Goal: Communication & Community: Answer question/provide support

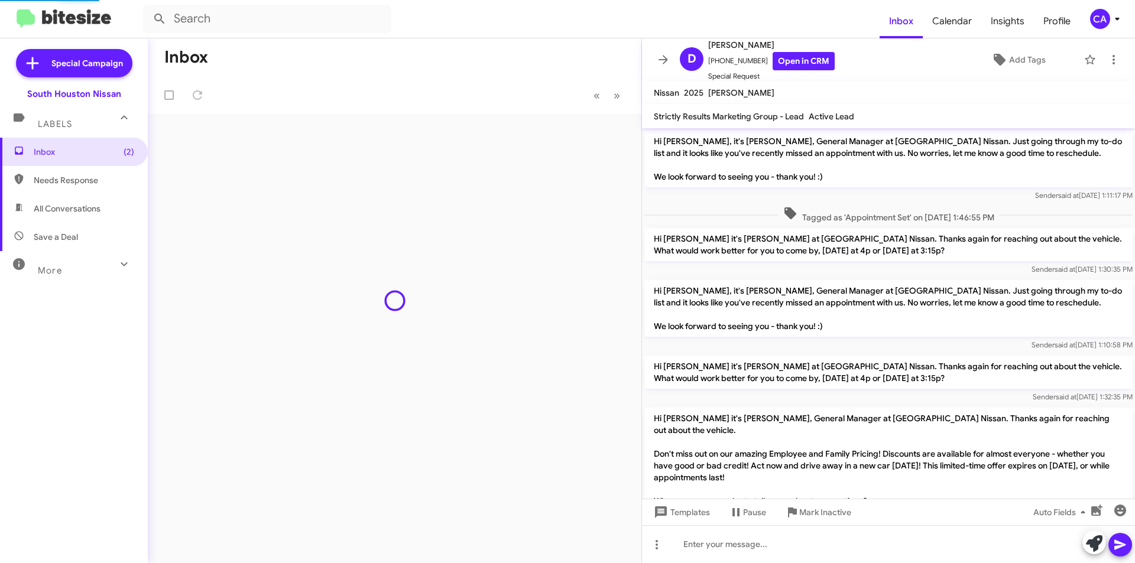
scroll to position [408, 0]
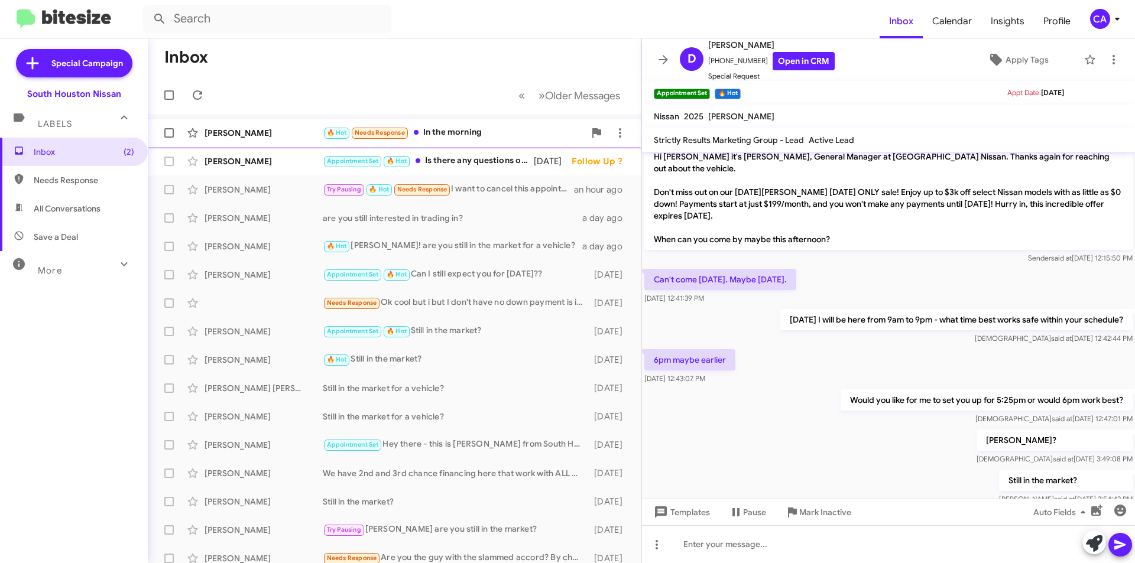
click at [435, 131] on div "🔥 Hot Needs Response In the morning" at bounding box center [454, 133] width 262 height 14
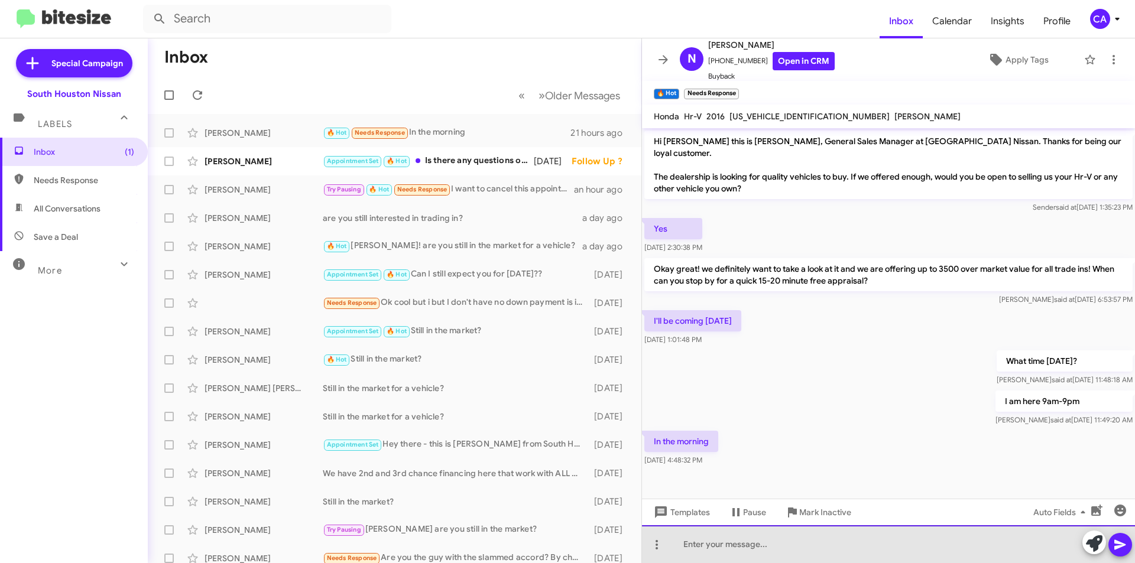
click at [792, 538] on div at bounding box center [888, 544] width 493 height 38
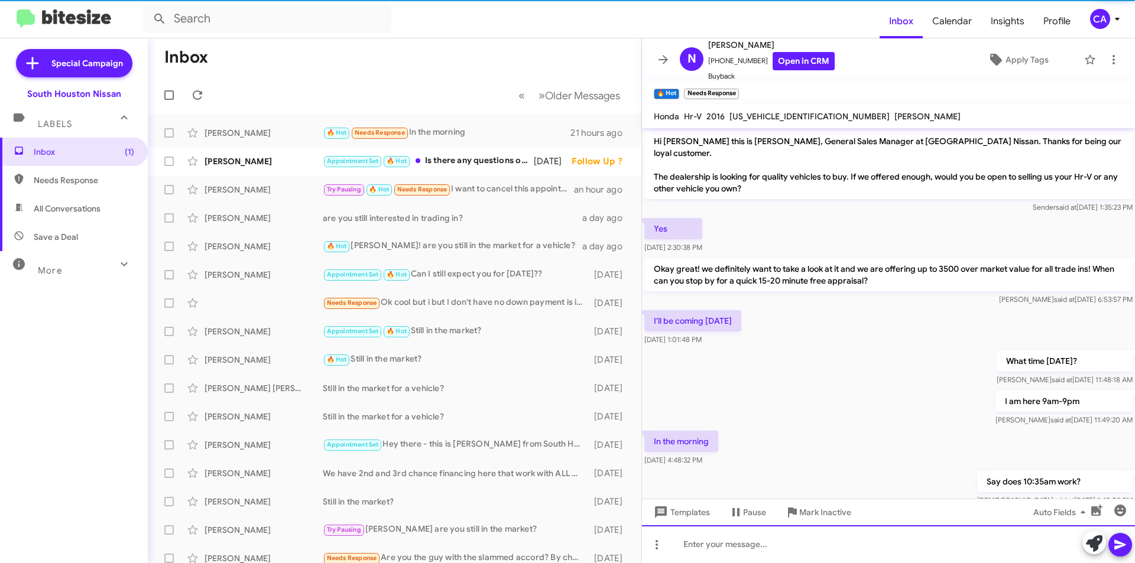
scroll to position [22, 0]
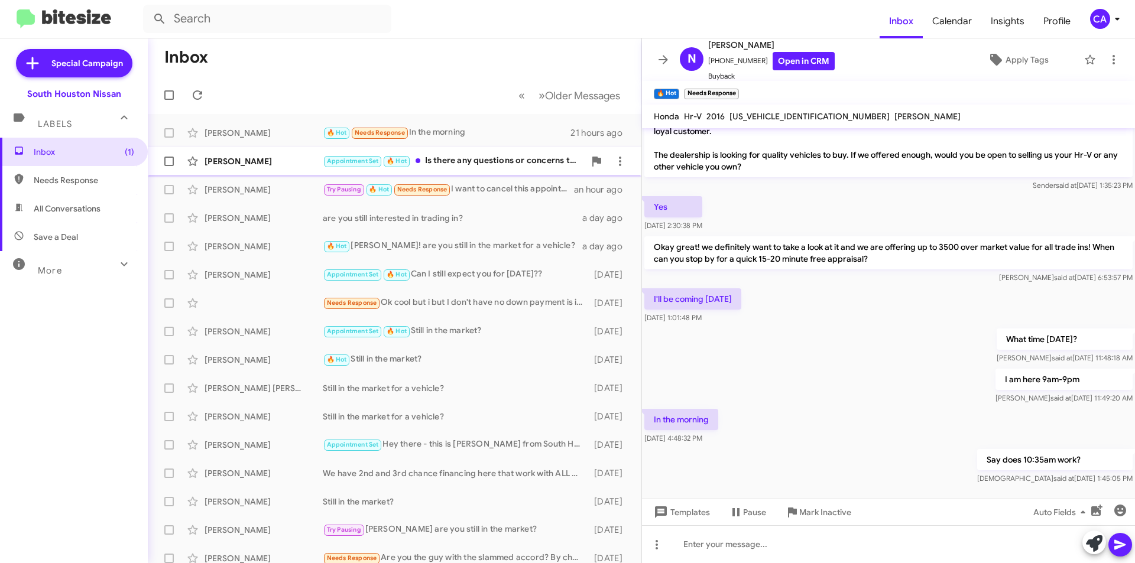
click at [466, 169] on div "[PERSON_NAME] Appointment Set 🔥 Hot Is there any questions or concerns that's h…" at bounding box center [394, 162] width 475 height 24
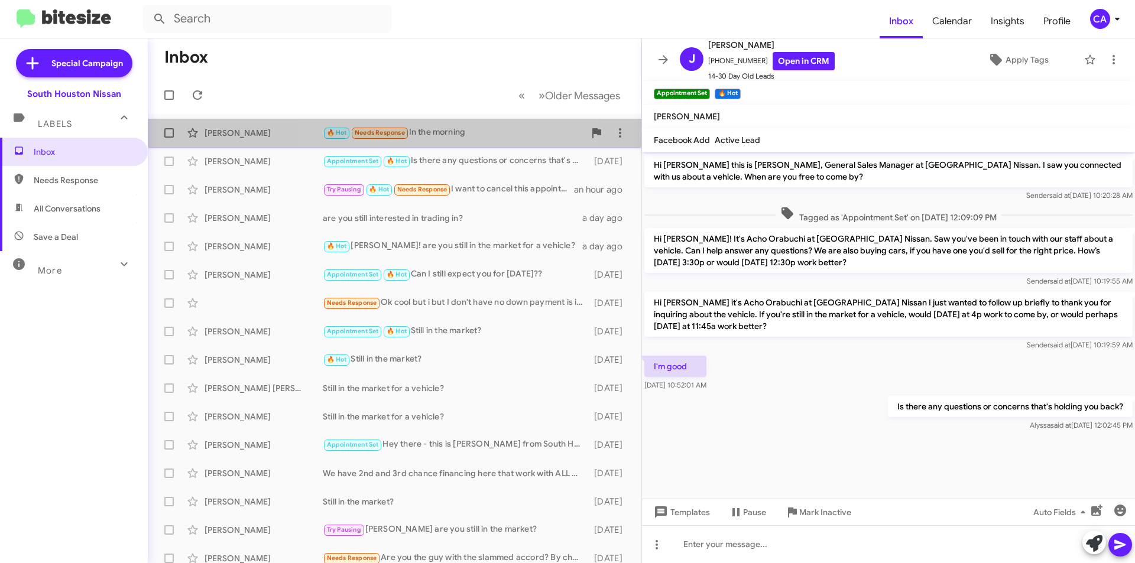
click at [421, 137] on div "🔥 Hot Needs Response In the morning" at bounding box center [454, 133] width 262 height 14
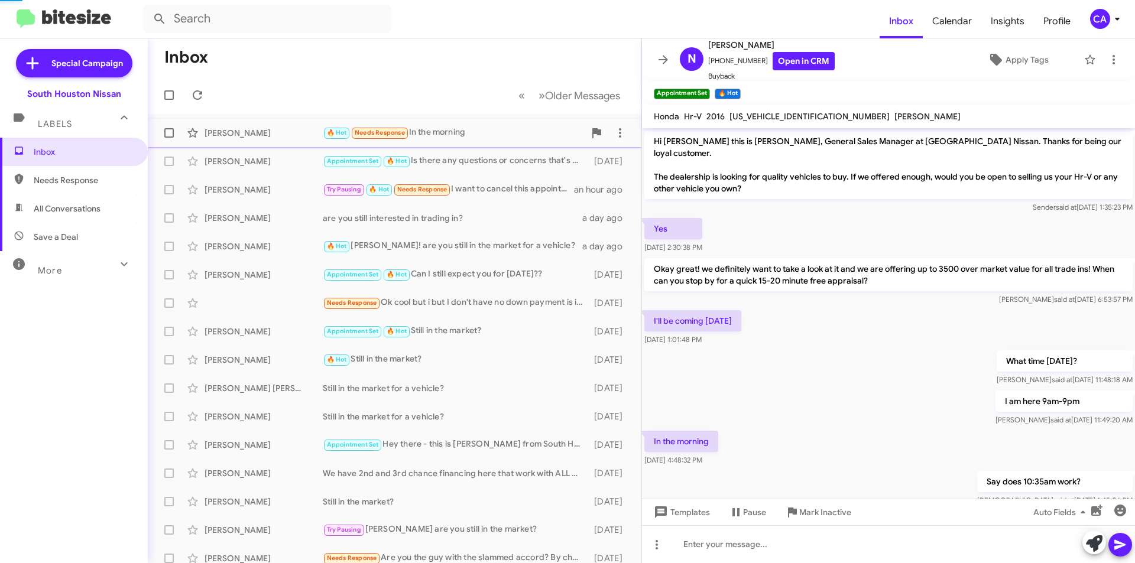
scroll to position [22, 0]
